Goal: Task Accomplishment & Management: Use online tool/utility

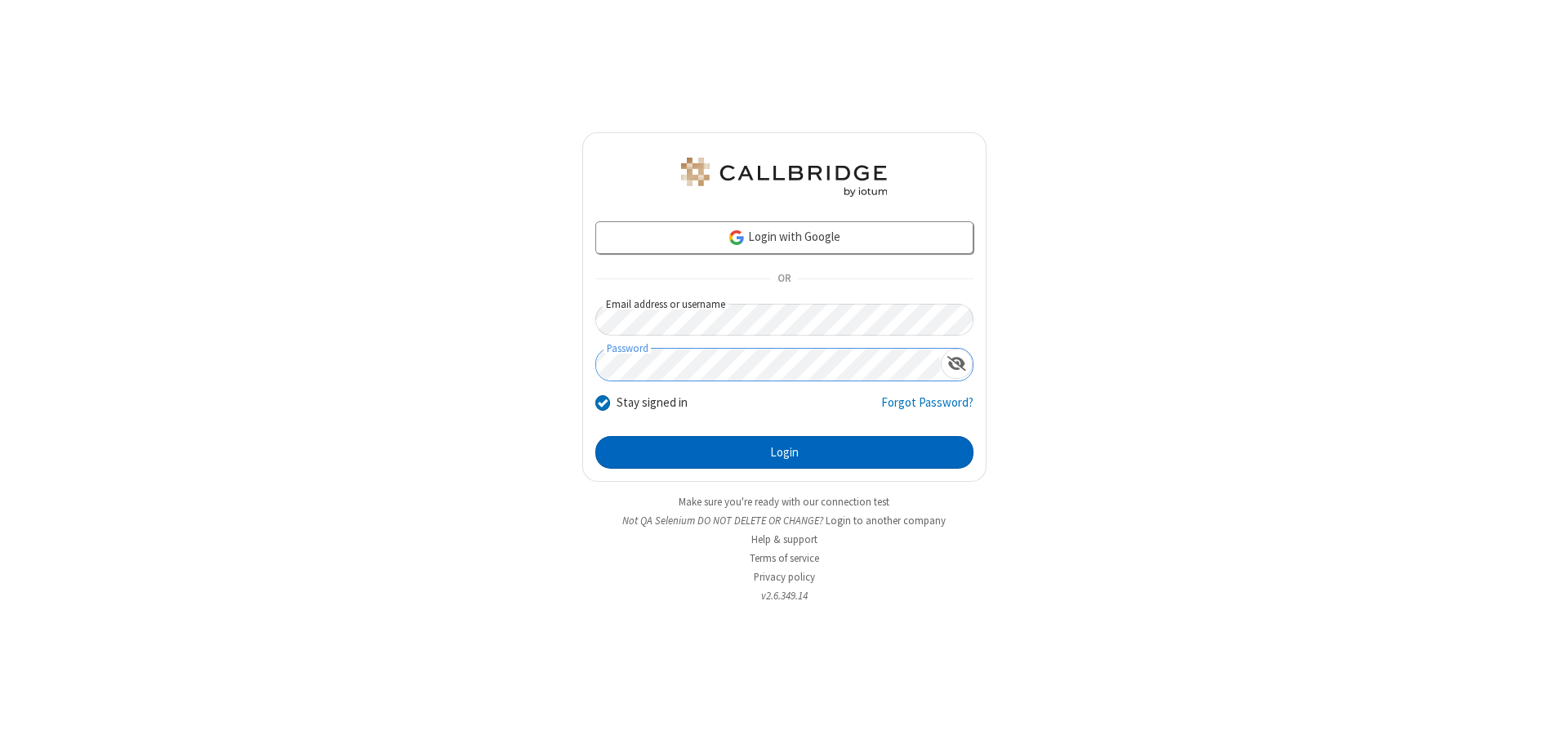
click at [784, 452] on button "Login" at bounding box center [784, 452] width 378 height 33
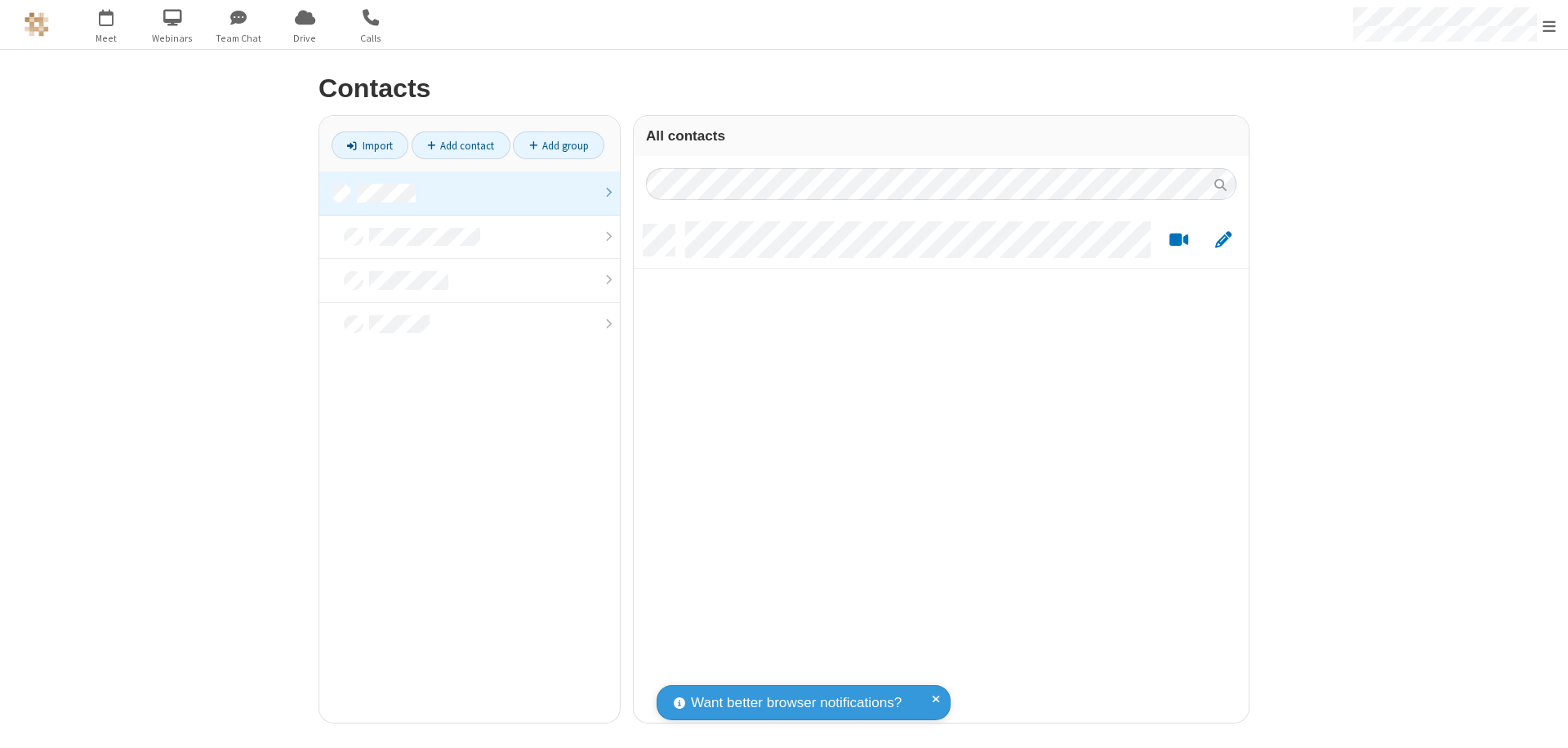
scroll to position [498, 603]
click at [470, 193] on link at bounding box center [470, 194] width 300 height 45
click at [370, 145] on link "Import" at bounding box center [369, 145] width 77 height 28
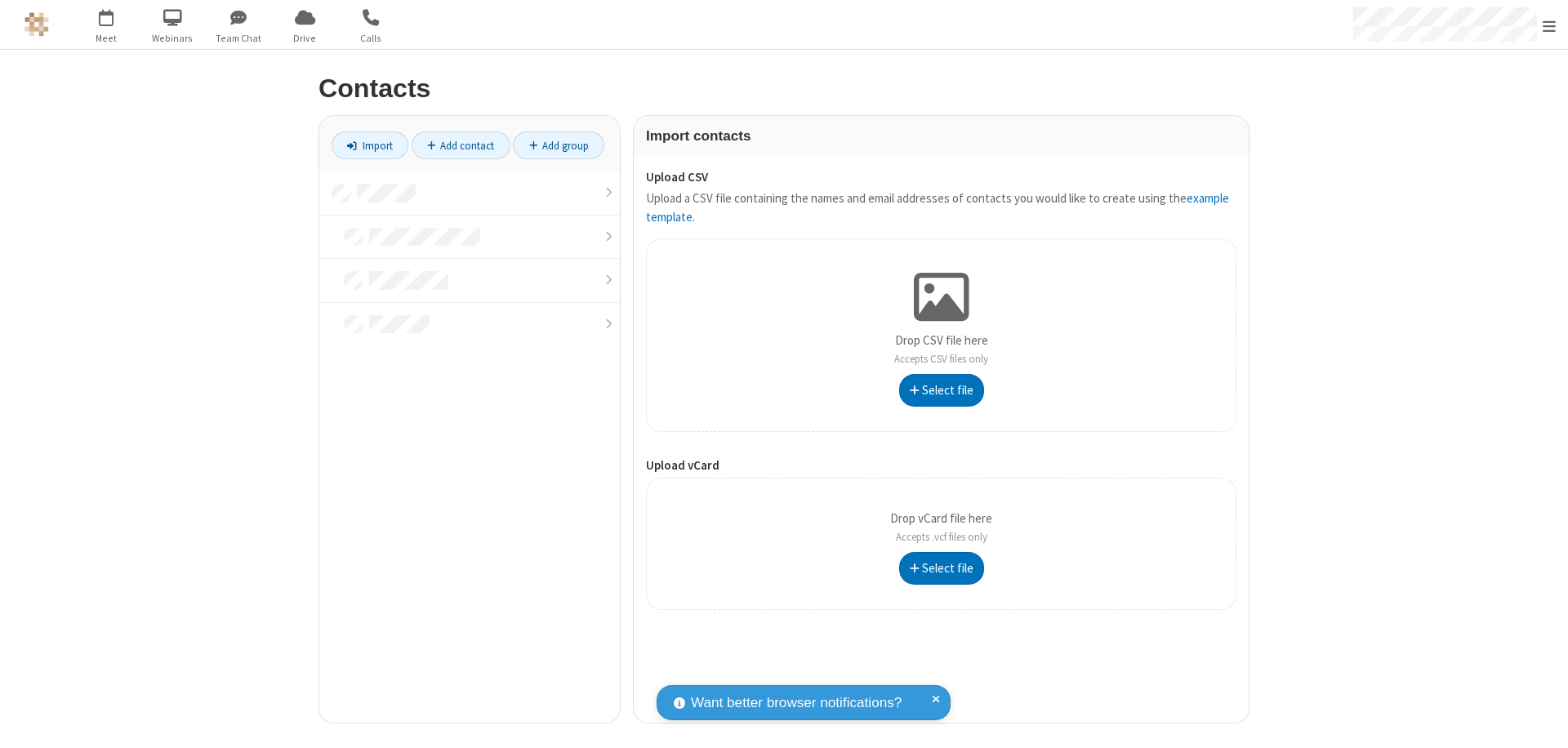
type input "C:\fakepath\contacts.vcf"
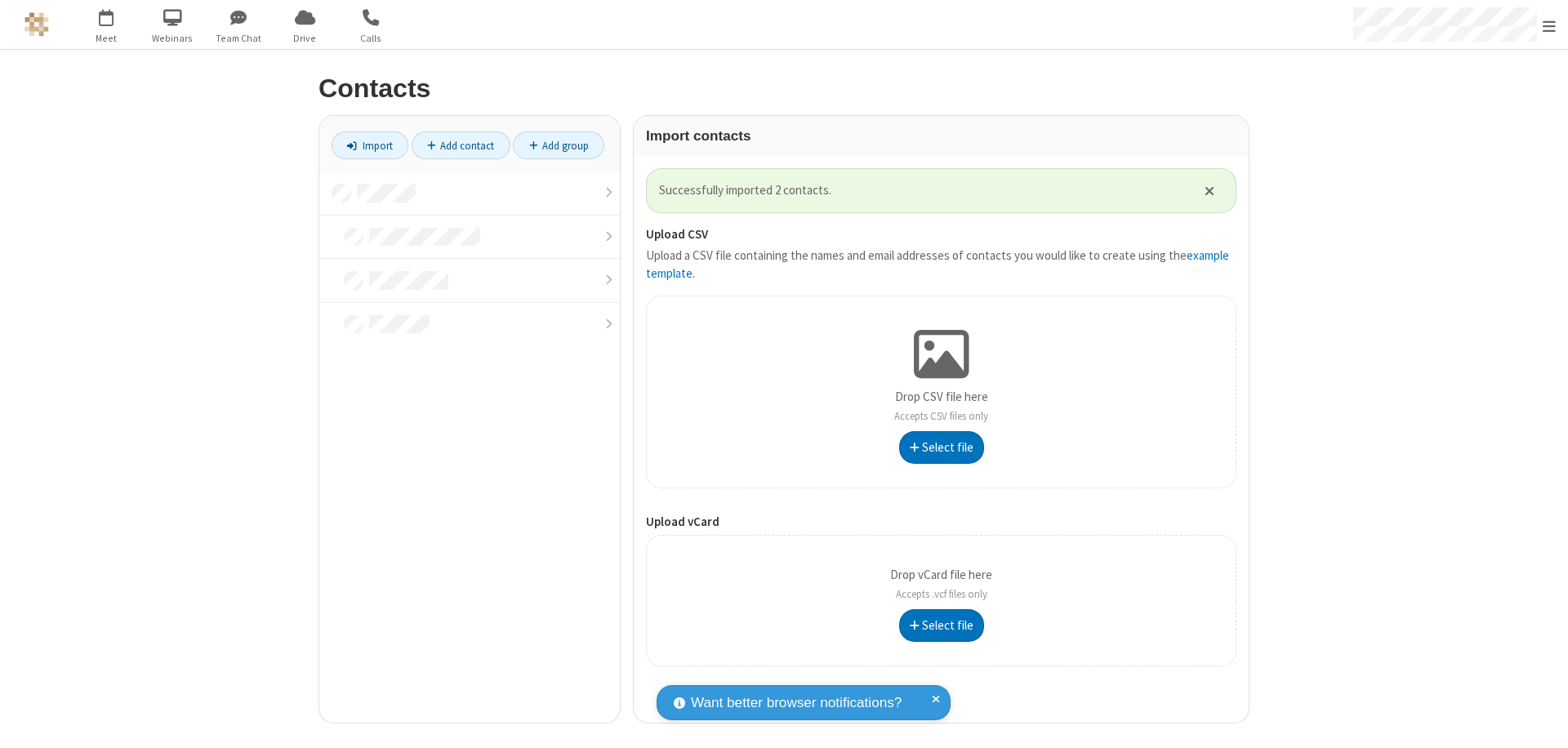
click at [470, 193] on link at bounding box center [470, 194] width 300 height 45
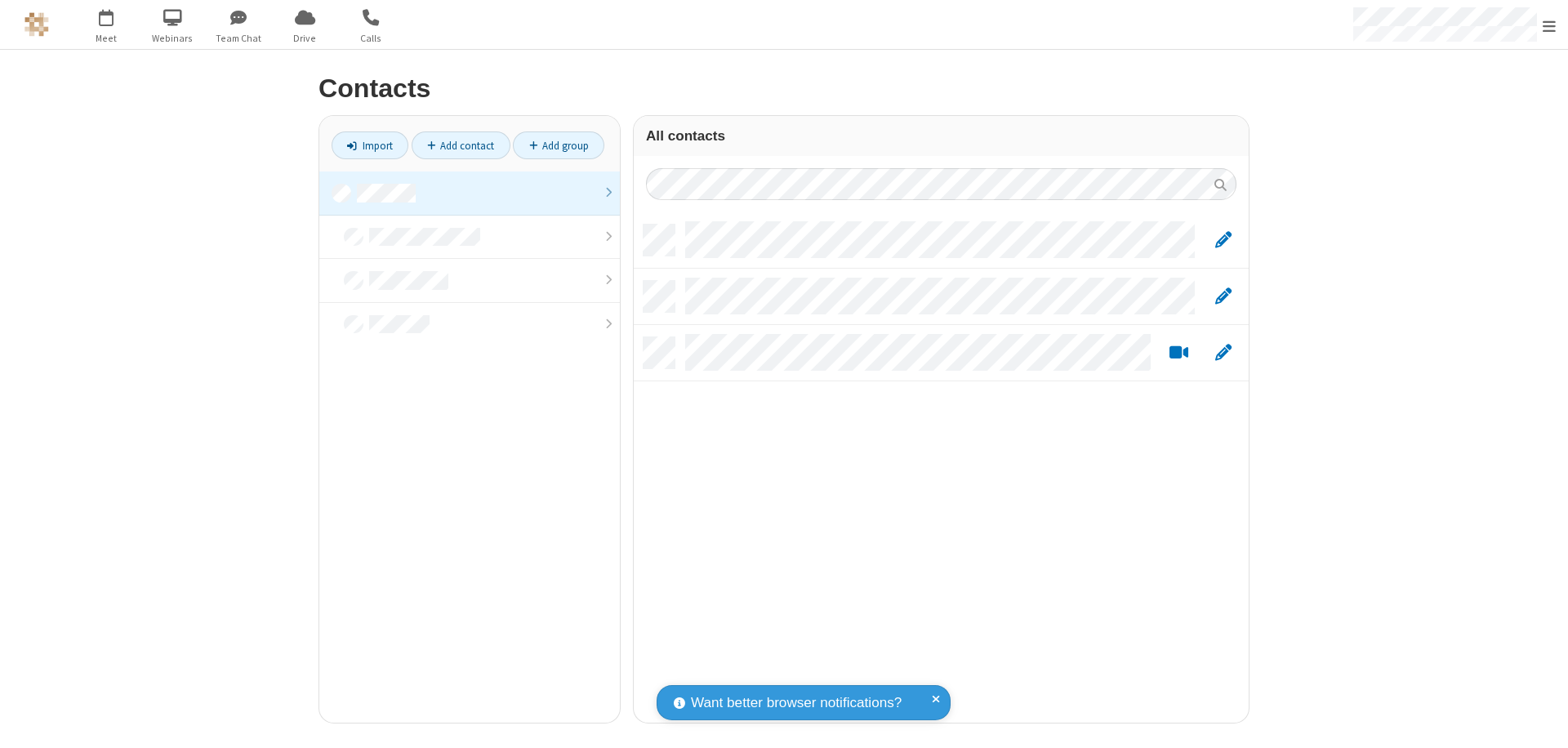
scroll to position [498, 603]
